Goal: Information Seeking & Learning: Learn about a topic

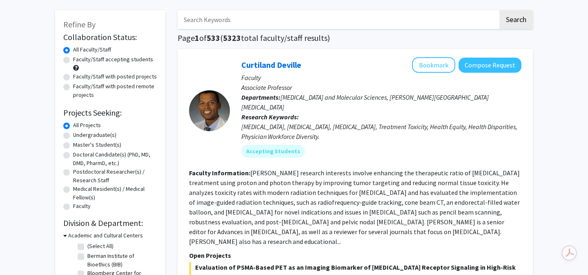
scroll to position [34, 0]
click at [100, 143] on label "Master's Student(s)" at bounding box center [97, 144] width 48 height 9
click at [78, 143] on input "Master's Student(s)" at bounding box center [75, 142] width 5 height 5
radio input "true"
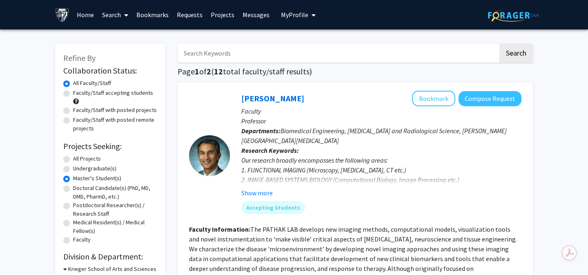
click at [101, 134] on form "Collaboration Status: Collaboration Status All Faculty/Staff Collaboration Stat…" at bounding box center [110, 155] width 94 height 179
click at [73, 168] on label "Undergraduate(s)" at bounding box center [94, 168] width 43 height 9
click at [73, 168] on input "Undergraduate(s)" at bounding box center [75, 166] width 5 height 5
radio input "true"
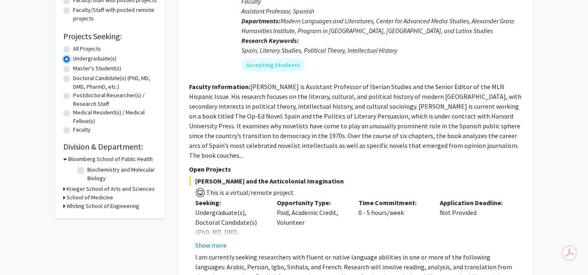
scroll to position [119, 0]
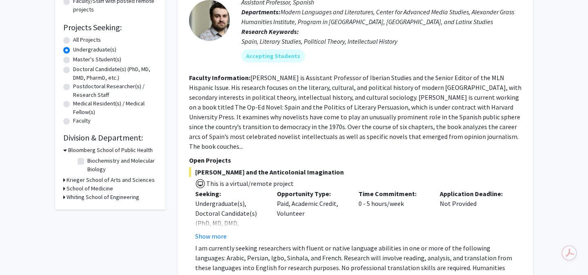
click at [62, 197] on div "Refine By Collaboration Status: Collaboration Status All Faculty/Staff Collabor…" at bounding box center [110, 67] width 110 height 285
click at [67, 197] on h3 "Whiting School of Engineering" at bounding box center [103, 197] width 73 height 9
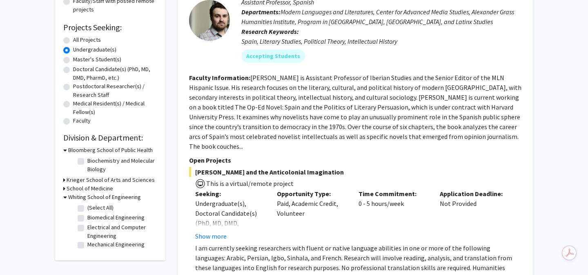
click at [66, 198] on icon at bounding box center [65, 197] width 4 height 9
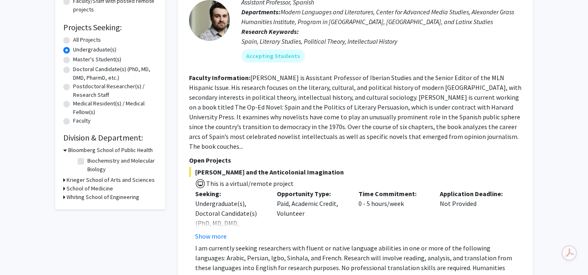
click at [71, 40] on div "All Projects" at bounding box center [110, 41] width 94 height 10
click at [73, 40] on label "All Projects" at bounding box center [87, 40] width 28 height 9
click at [73, 40] on input "All Projects" at bounding box center [75, 38] width 5 height 5
radio input "true"
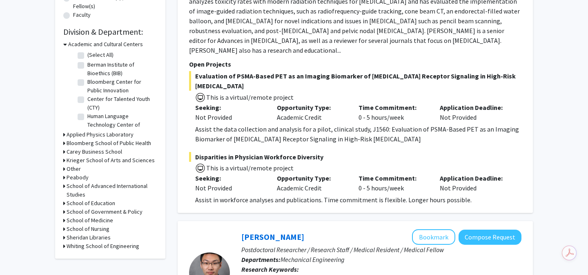
scroll to position [225, 0]
click at [64, 247] on icon at bounding box center [64, 245] width 2 height 9
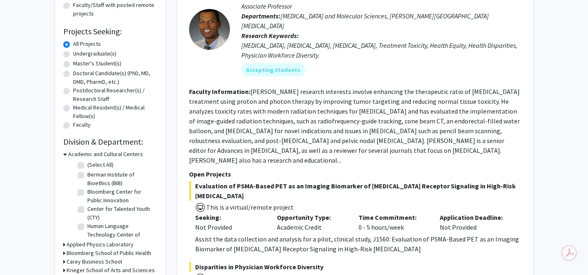
scroll to position [95, 0]
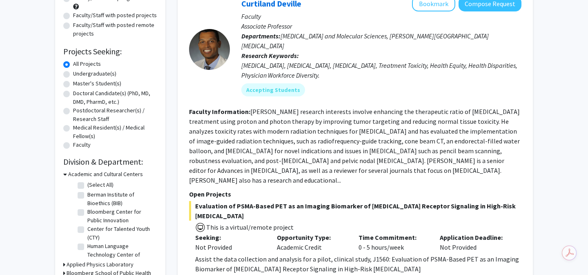
click at [68, 78] on div "Undergraduate(s)" at bounding box center [110, 74] width 94 height 10
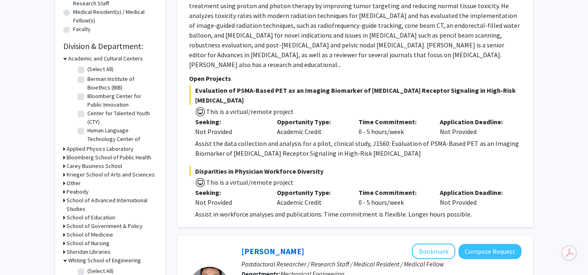
scroll to position [106, 0]
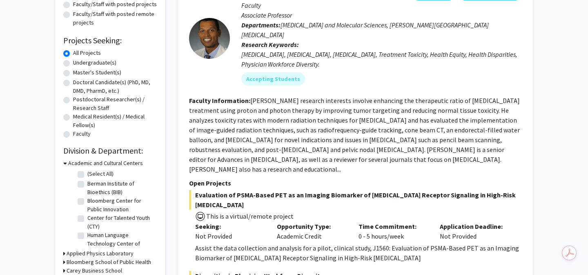
click at [73, 61] on label "Undergraduate(s)" at bounding box center [94, 62] width 43 height 9
click at [73, 61] on input "Undergraduate(s)" at bounding box center [75, 60] width 5 height 5
radio input "true"
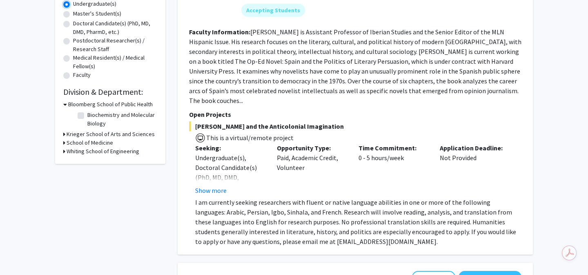
scroll to position [221, 0]
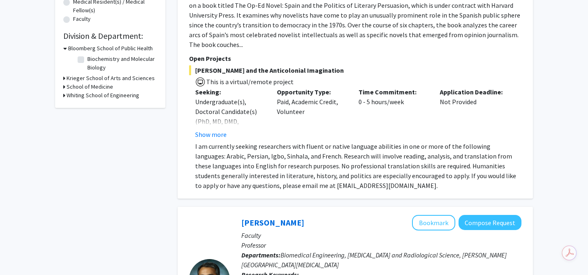
click at [67, 94] on h3 "Whiting School of Engineering" at bounding box center [103, 95] width 73 height 9
click at [87, 128] on label "Electrical and Computer Engineering" at bounding box center [121, 129] width 68 height 17
click at [87, 127] on input "Electrical and Computer Engineering" at bounding box center [89, 123] width 5 height 5
checkbox input "true"
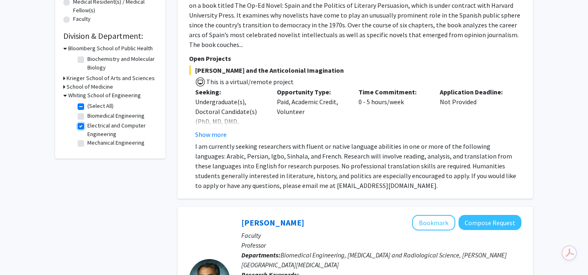
checkbox input "true"
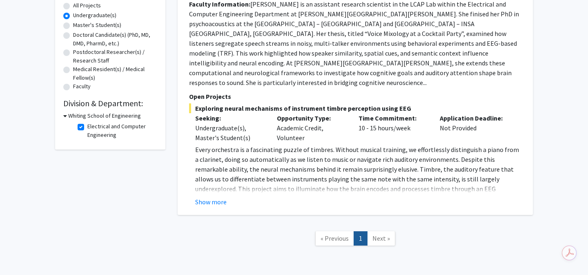
scroll to position [155, 0]
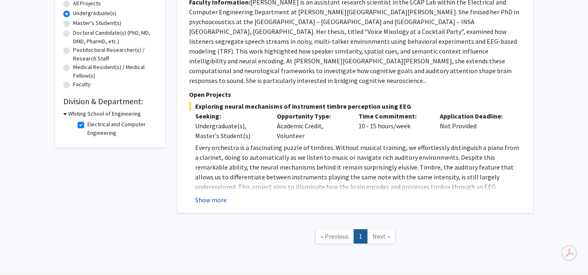
click at [216, 195] on button "Show more" at bounding box center [210, 200] width 31 height 10
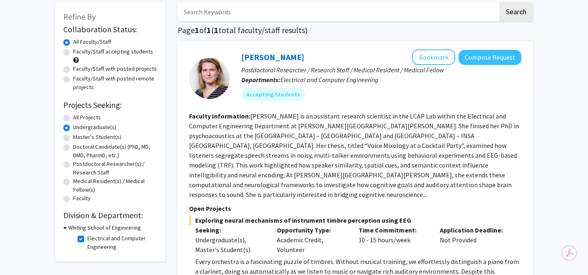
scroll to position [0, 0]
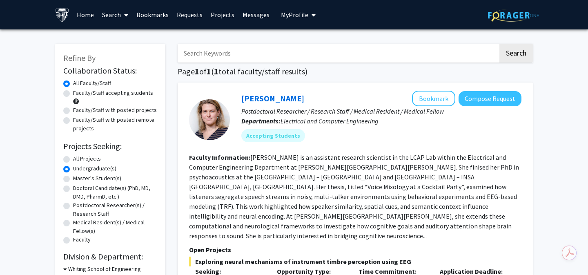
click at [192, 16] on link "Requests" at bounding box center [190, 14] width 34 height 29
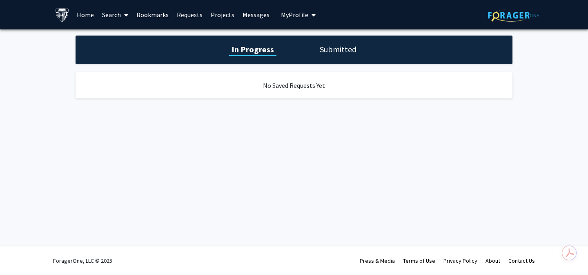
click at [301, 62] on div "In Progress Submitted" at bounding box center [294, 50] width 437 height 29
click at [316, 54] on div "In Progress Submitted" at bounding box center [294, 50] width 437 height 29
click at [324, 49] on h1 "Submitted" at bounding box center [338, 49] width 42 height 11
click at [249, 45] on h1 "In Progress" at bounding box center [252, 49] width 44 height 11
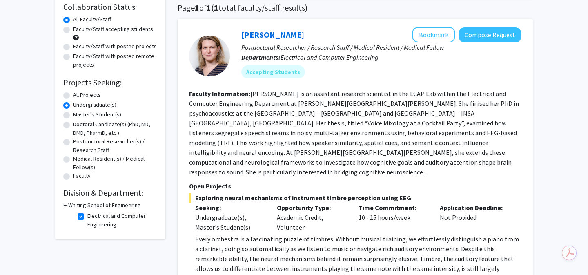
scroll to position [76, 0]
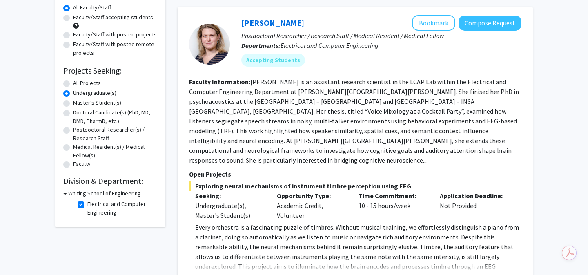
click at [73, 82] on label "All Projects" at bounding box center [87, 83] width 28 height 9
click at [73, 82] on input "All Projects" at bounding box center [75, 81] width 5 height 5
radio input "true"
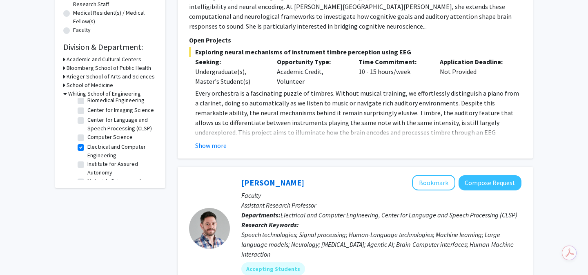
scroll to position [39, 0]
click at [87, 138] on label "Electrical and Computer Engineering" at bounding box center [121, 143] width 68 height 17
click at [87, 138] on input "Electrical and Computer Engineering" at bounding box center [89, 137] width 5 height 5
checkbox input "false"
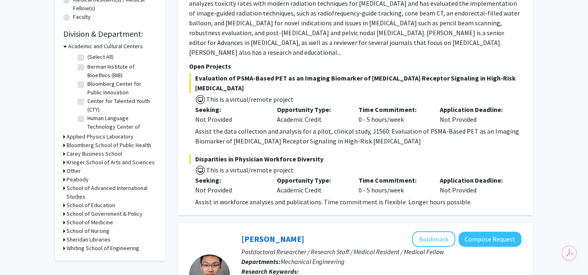
scroll to position [229, 0]
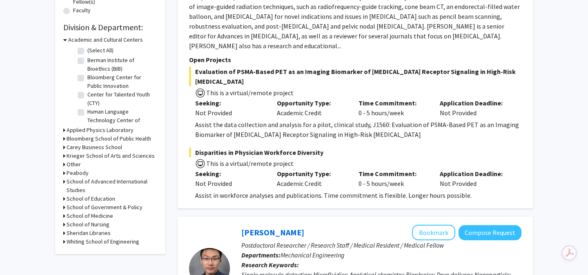
click at [66, 246] on div "Refine By Collaboration Status: Collaboration Status All Faculty/Staff Collabor…" at bounding box center [110, 35] width 110 height 440
click at [70, 244] on h3 "Whiting School of Engineering" at bounding box center [103, 241] width 73 height 9
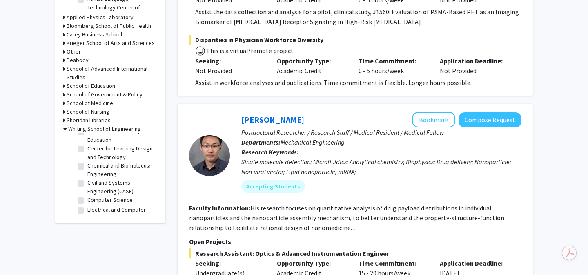
scroll to position [114, 0]
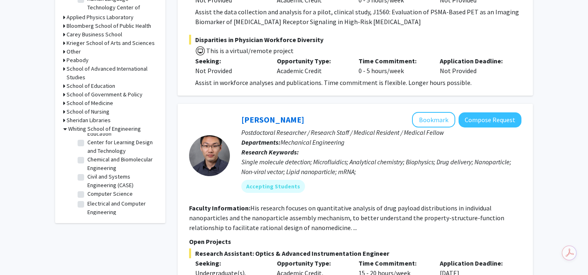
click at [87, 192] on label "Computer Science" at bounding box center [109, 194] width 45 height 9
click at [87, 192] on input "Computer Science" at bounding box center [89, 192] width 5 height 5
checkbox input "true"
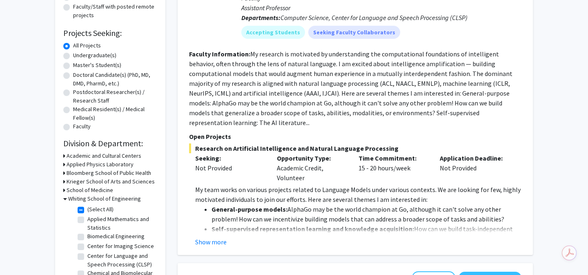
scroll to position [137, 0]
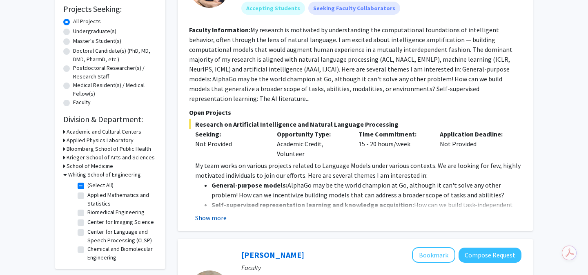
click at [219, 213] on button "Show more" at bounding box center [210, 218] width 31 height 10
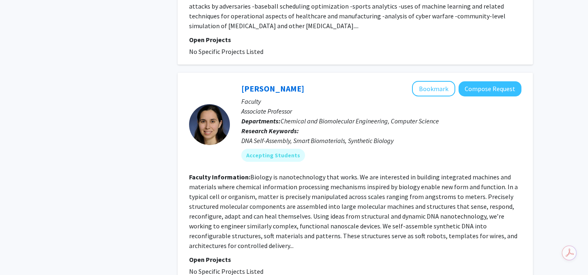
scroll to position [2171, 0]
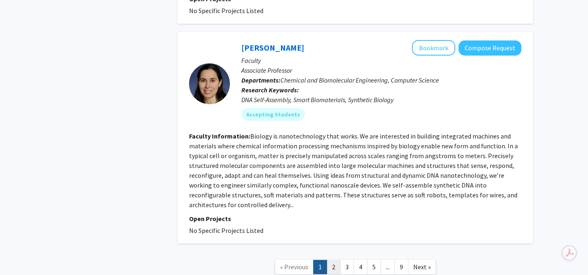
click at [332, 260] on link "2" at bounding box center [334, 267] width 14 height 14
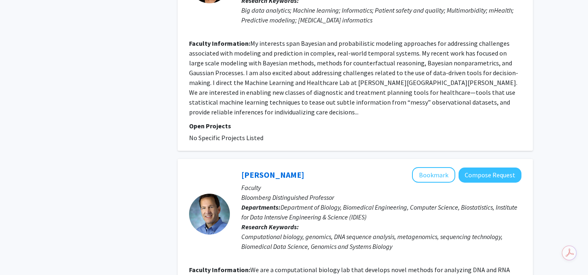
scroll to position [1846, 0]
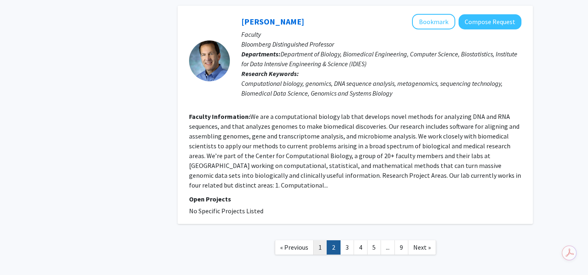
click at [323, 240] on link "1" at bounding box center [320, 247] width 14 height 14
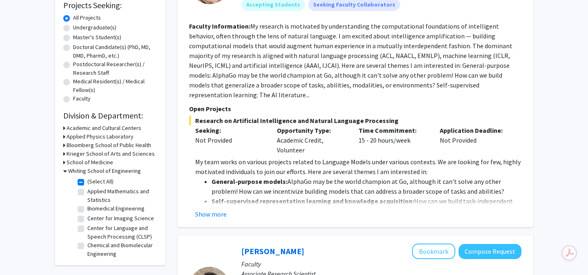
scroll to position [142, 0]
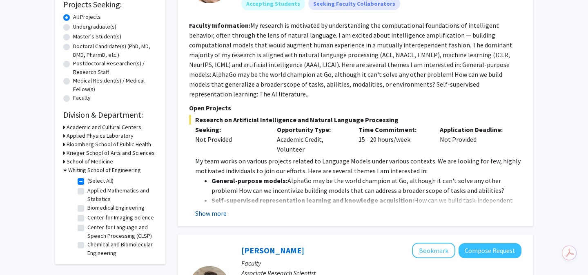
click at [220, 208] on button "Show more" at bounding box center [210, 213] width 31 height 10
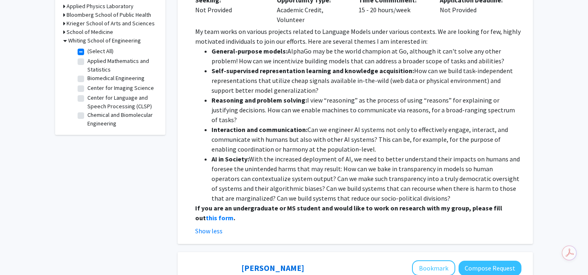
scroll to position [283, 0]
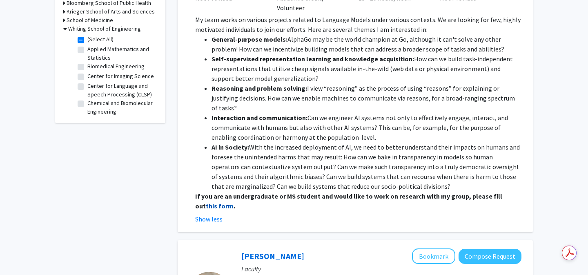
click at [234, 202] on strong "this form" at bounding box center [220, 206] width 28 height 8
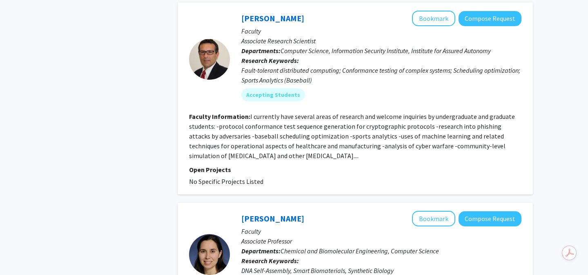
scroll to position [2171, 0]
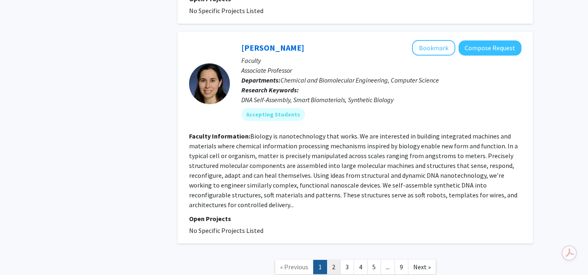
click at [335, 260] on link "2" at bounding box center [334, 267] width 14 height 14
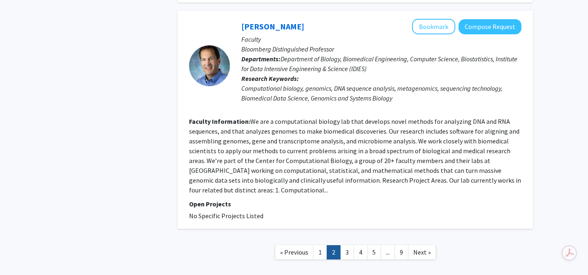
scroll to position [1846, 0]
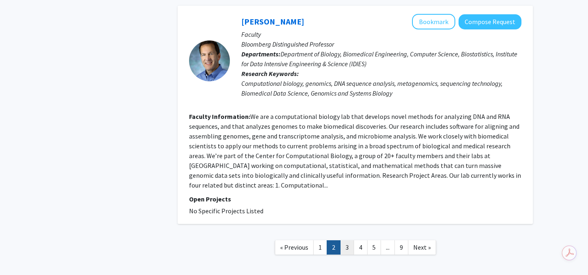
click at [345, 240] on link "3" at bounding box center [347, 247] width 14 height 14
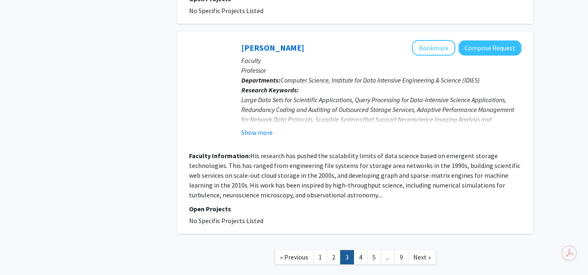
scroll to position [1879, 0]
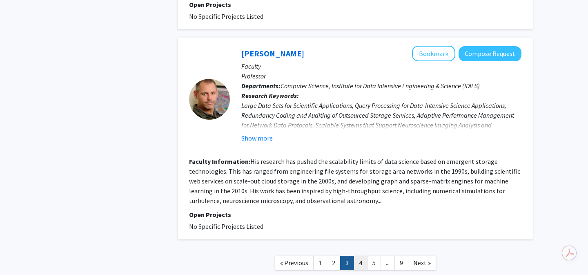
click at [363, 256] on link "4" at bounding box center [361, 263] width 14 height 14
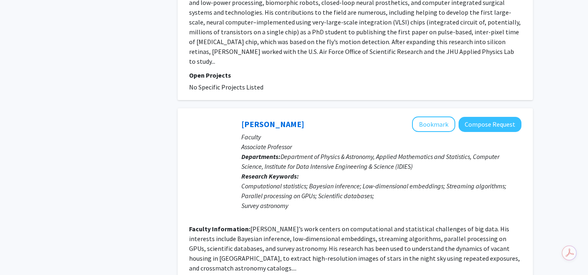
scroll to position [1859, 0]
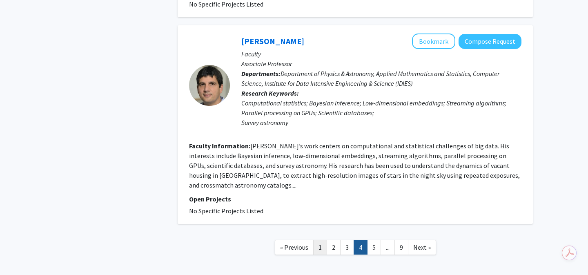
click at [324, 240] on link "1" at bounding box center [320, 247] width 14 height 14
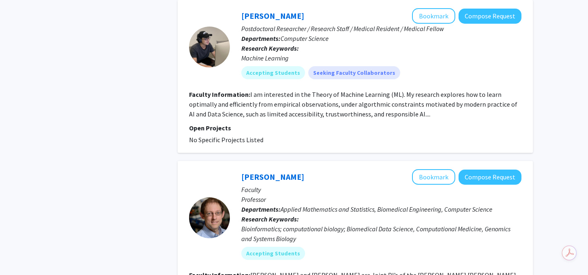
scroll to position [430, 0]
